Goal: Task Accomplishment & Management: Complete application form

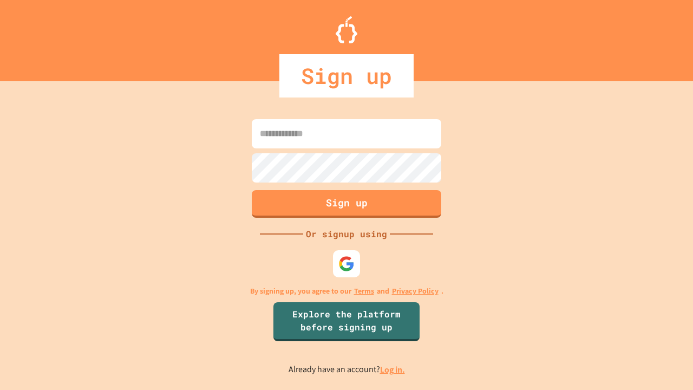
click at [393, 369] on link "Log in." at bounding box center [392, 369] width 25 height 11
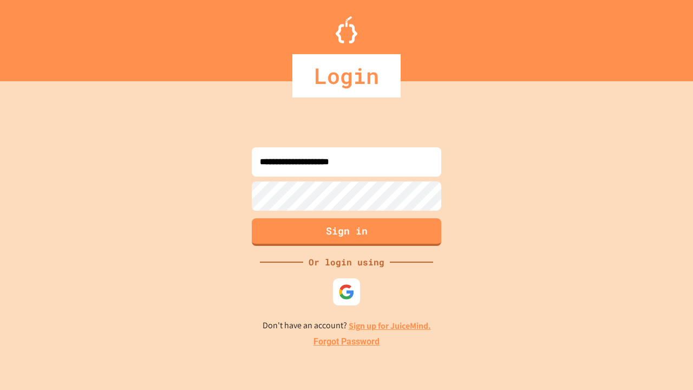
type input "**********"
